Goal: Task Accomplishment & Management: Use online tool/utility

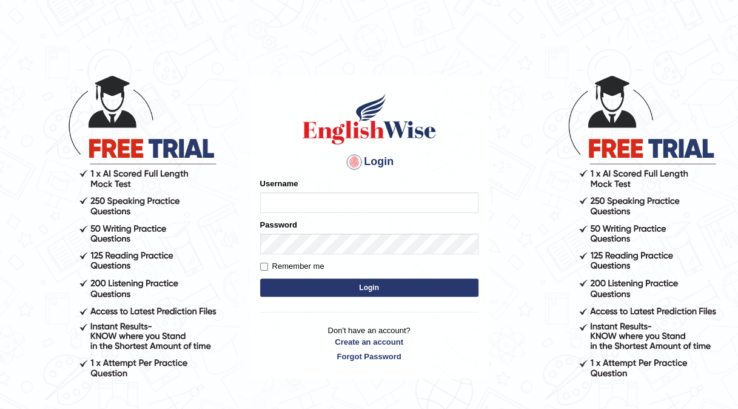
type input "Kishonga"
click at [307, 283] on button "Login" at bounding box center [369, 287] width 218 height 18
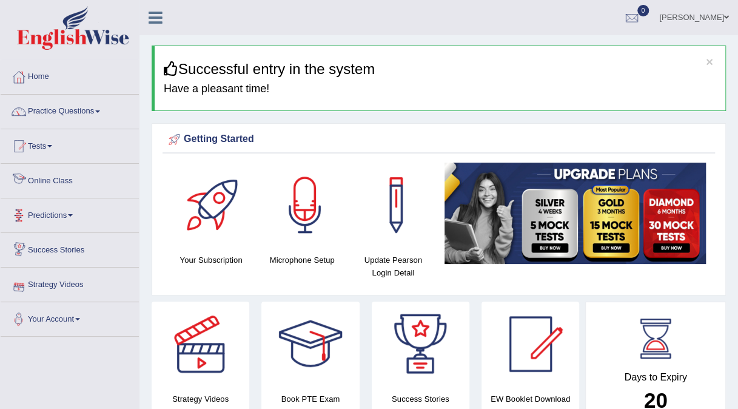
click at [44, 179] on link "Online Class" at bounding box center [70, 179] width 138 height 30
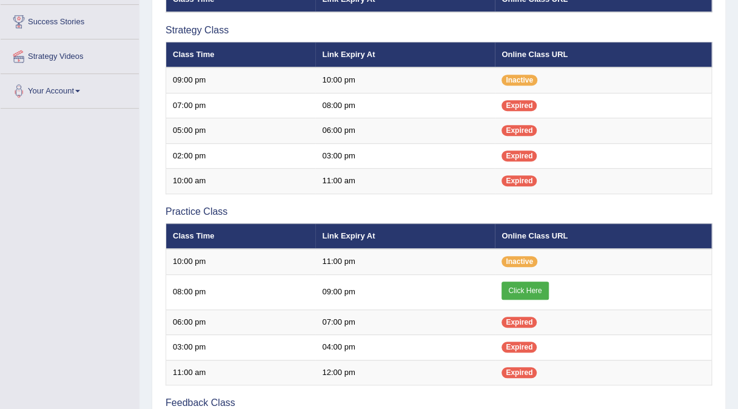
scroll to position [232, 0]
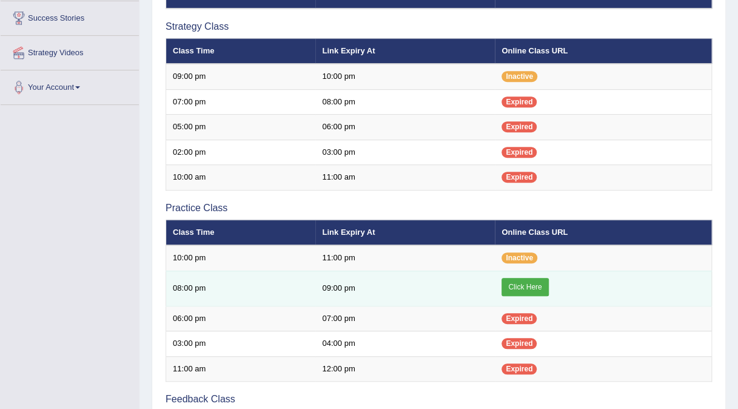
click at [515, 280] on link "Click Here" at bounding box center [524, 287] width 47 height 18
